Goal: Check status: Check status

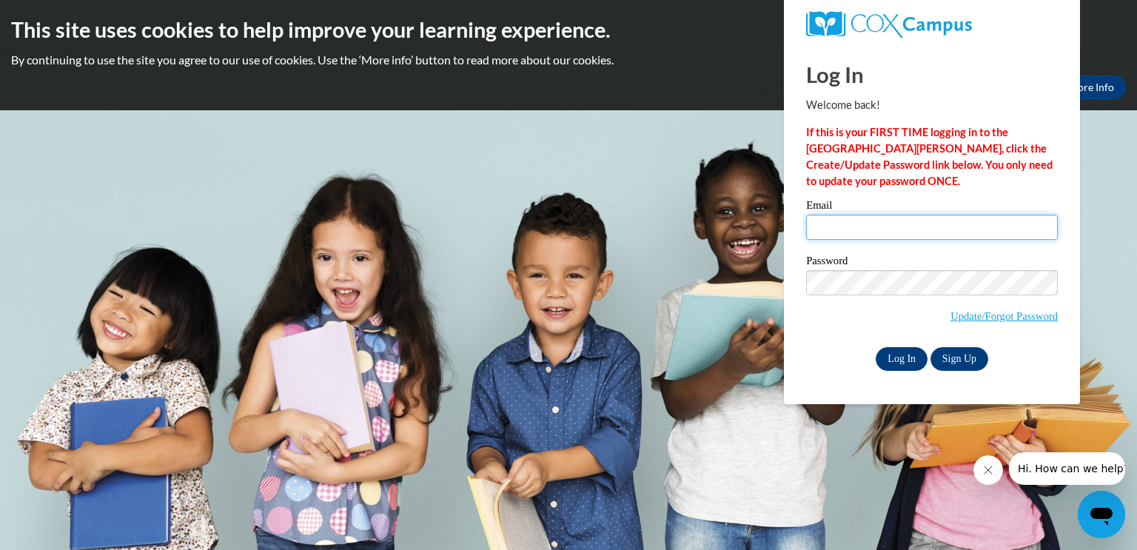
type input "msasse@clintonville.k12.wi.us"
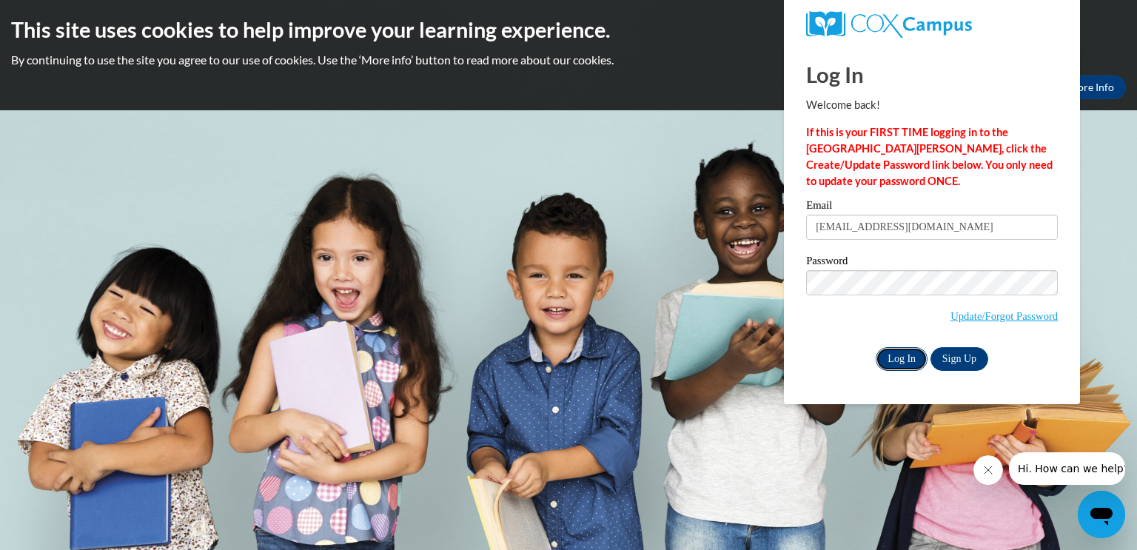
click at [909, 359] on input "Log In" at bounding box center [902, 359] width 52 height 24
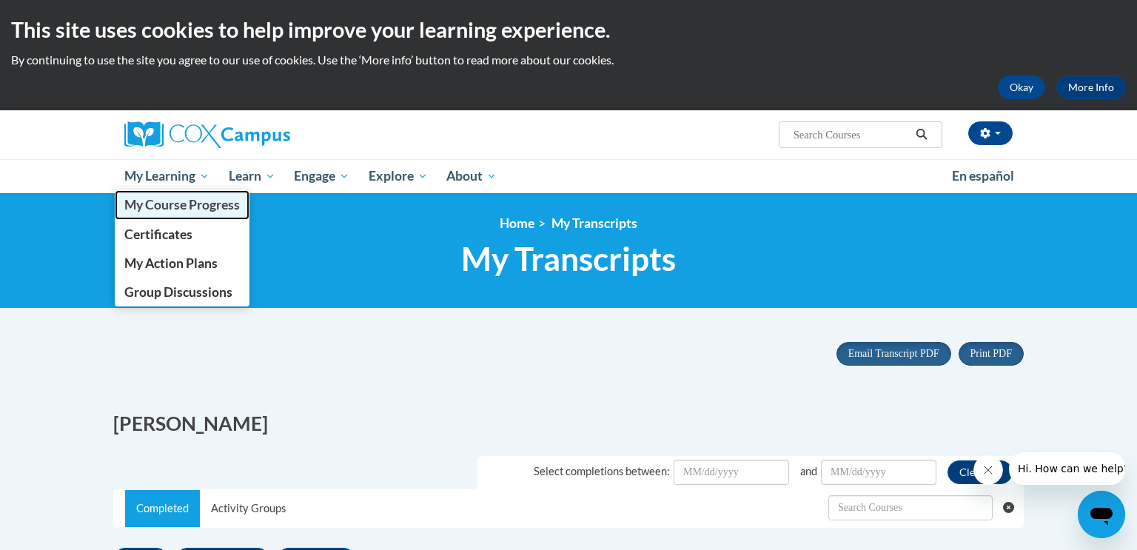
click at [186, 204] on span "My Course Progress" at bounding box center [182, 205] width 116 height 16
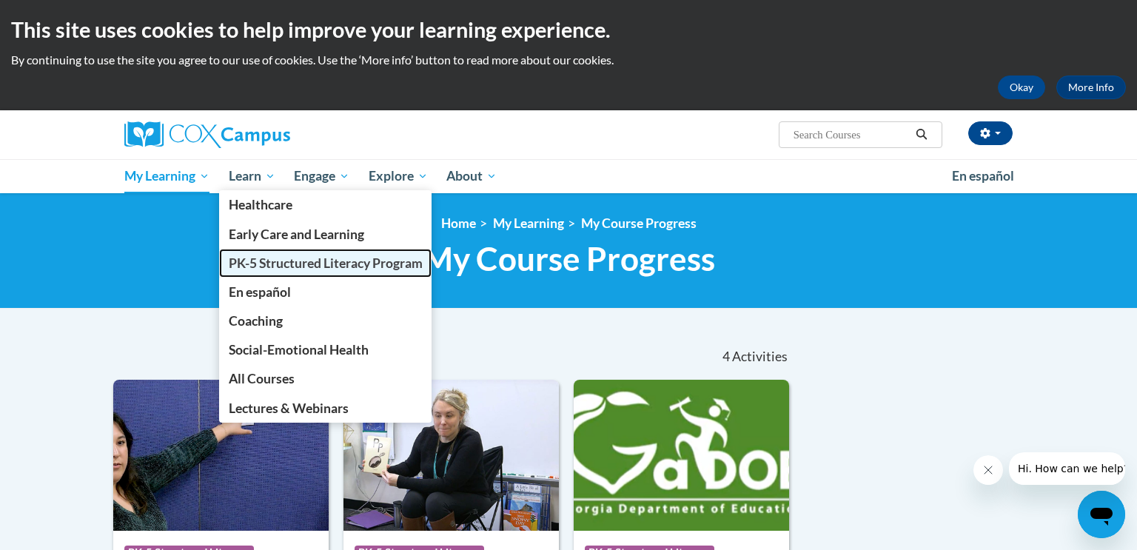
click at [277, 267] on span "PK-5 Structured Literacy Program" at bounding box center [326, 263] width 194 height 16
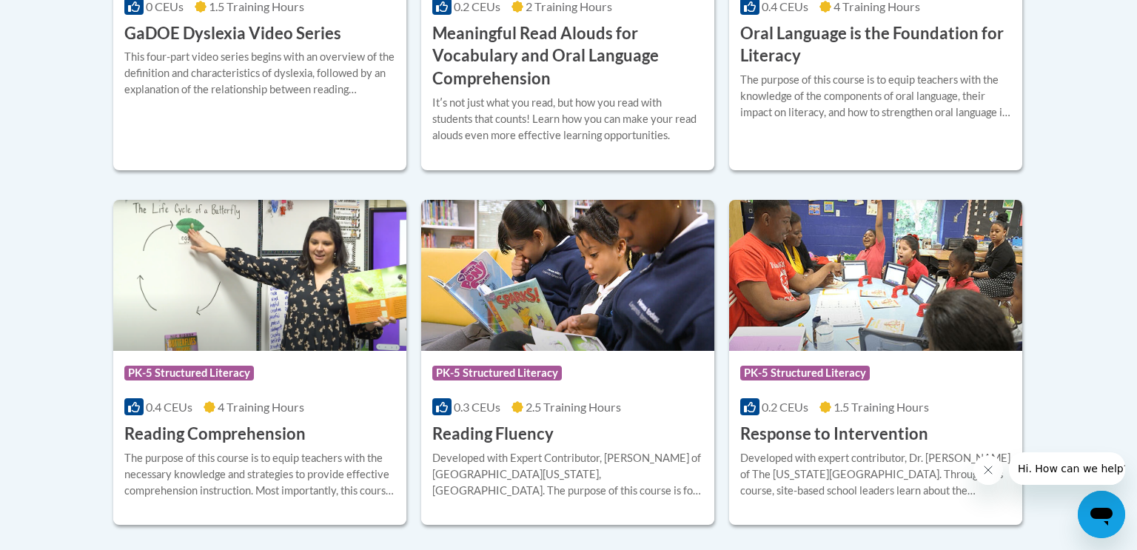
scroll to position [1217, 0]
